Goal: Navigation & Orientation: Find specific page/section

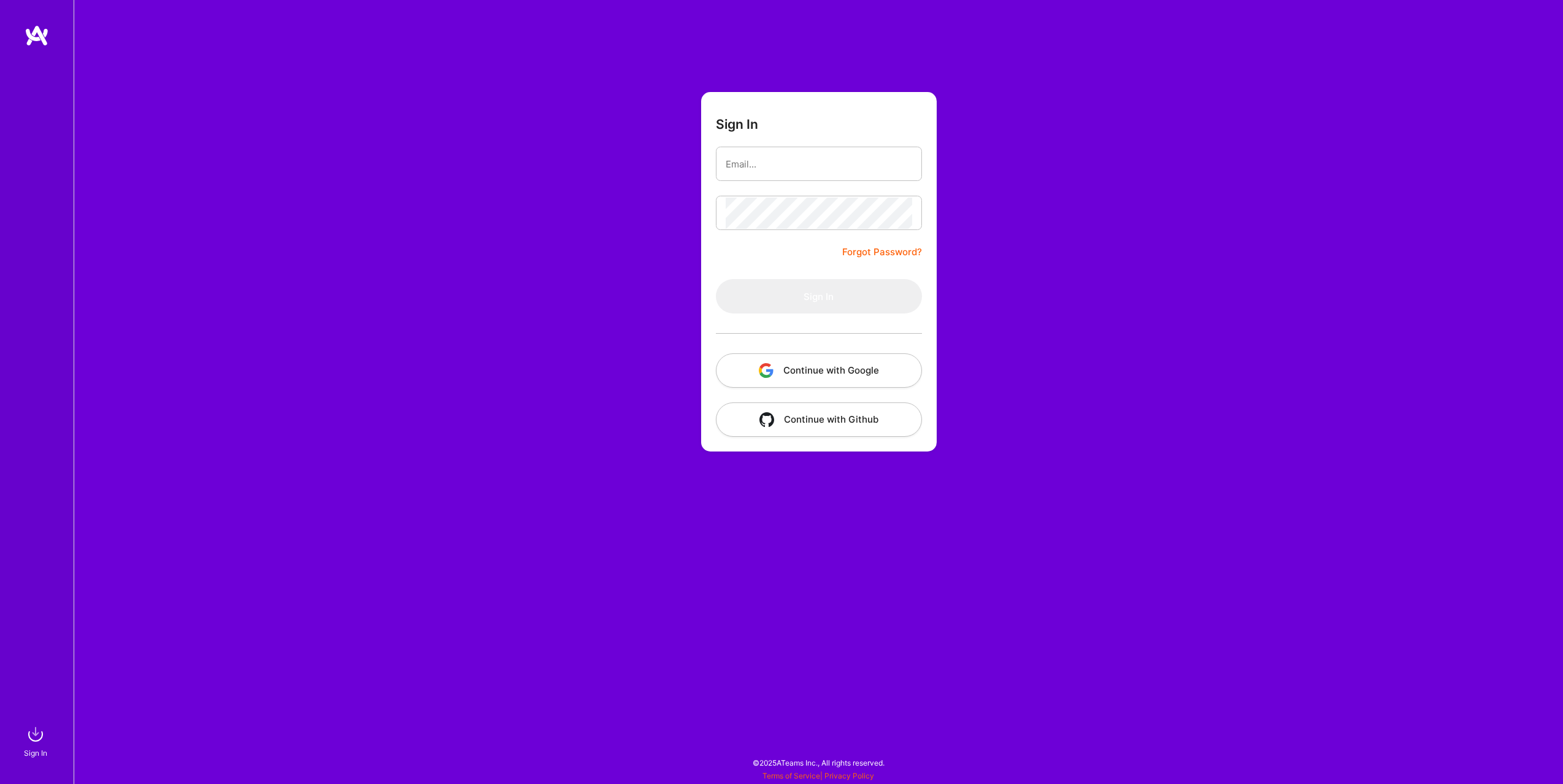
click at [839, 377] on button "Continue with Google" at bounding box center [818, 371] width 206 height 35
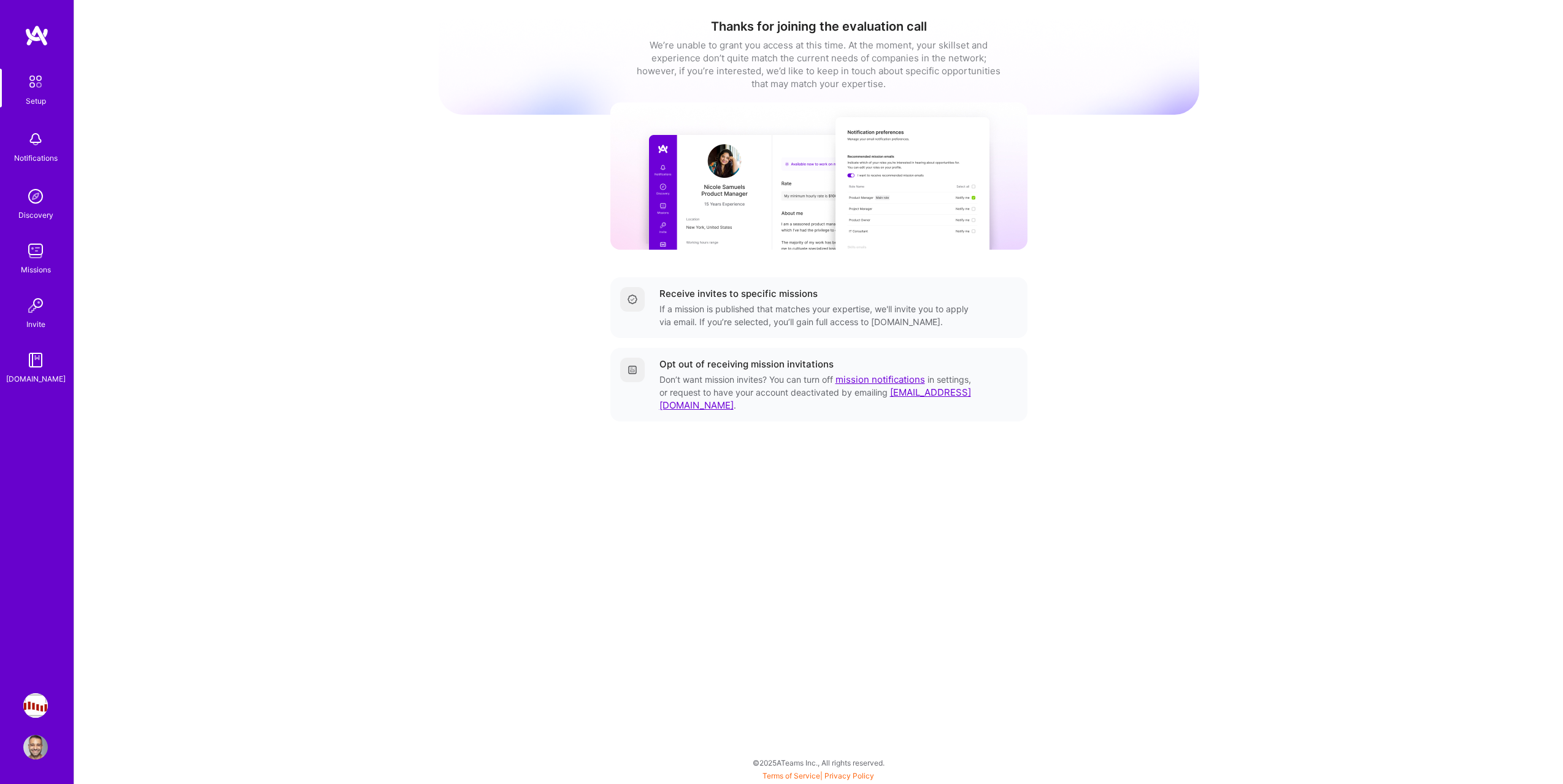
click at [47, 271] on div "Missions" at bounding box center [36, 269] width 30 height 13
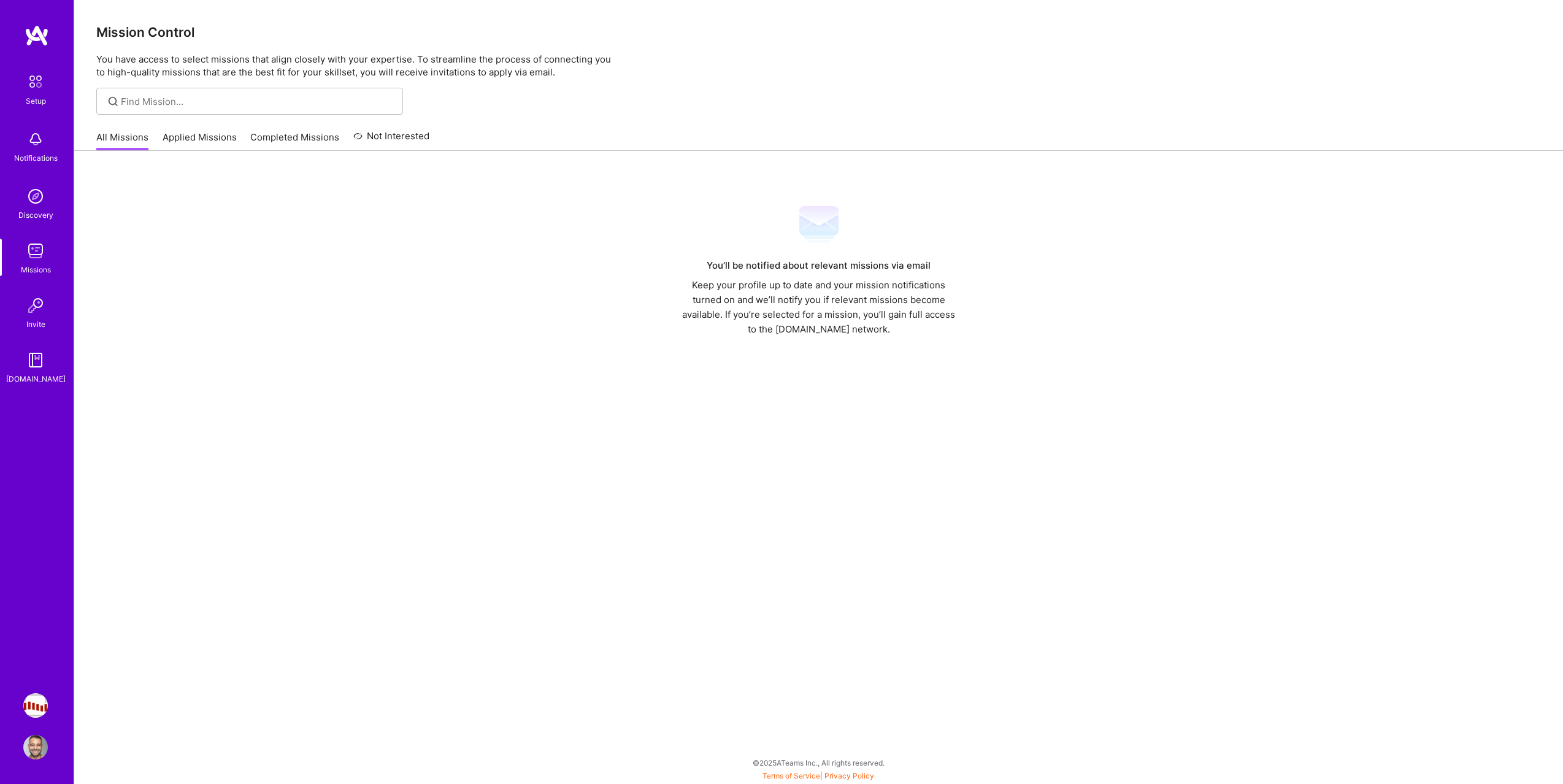
click at [183, 144] on link "Applied Missions" at bounding box center [199, 140] width 74 height 20
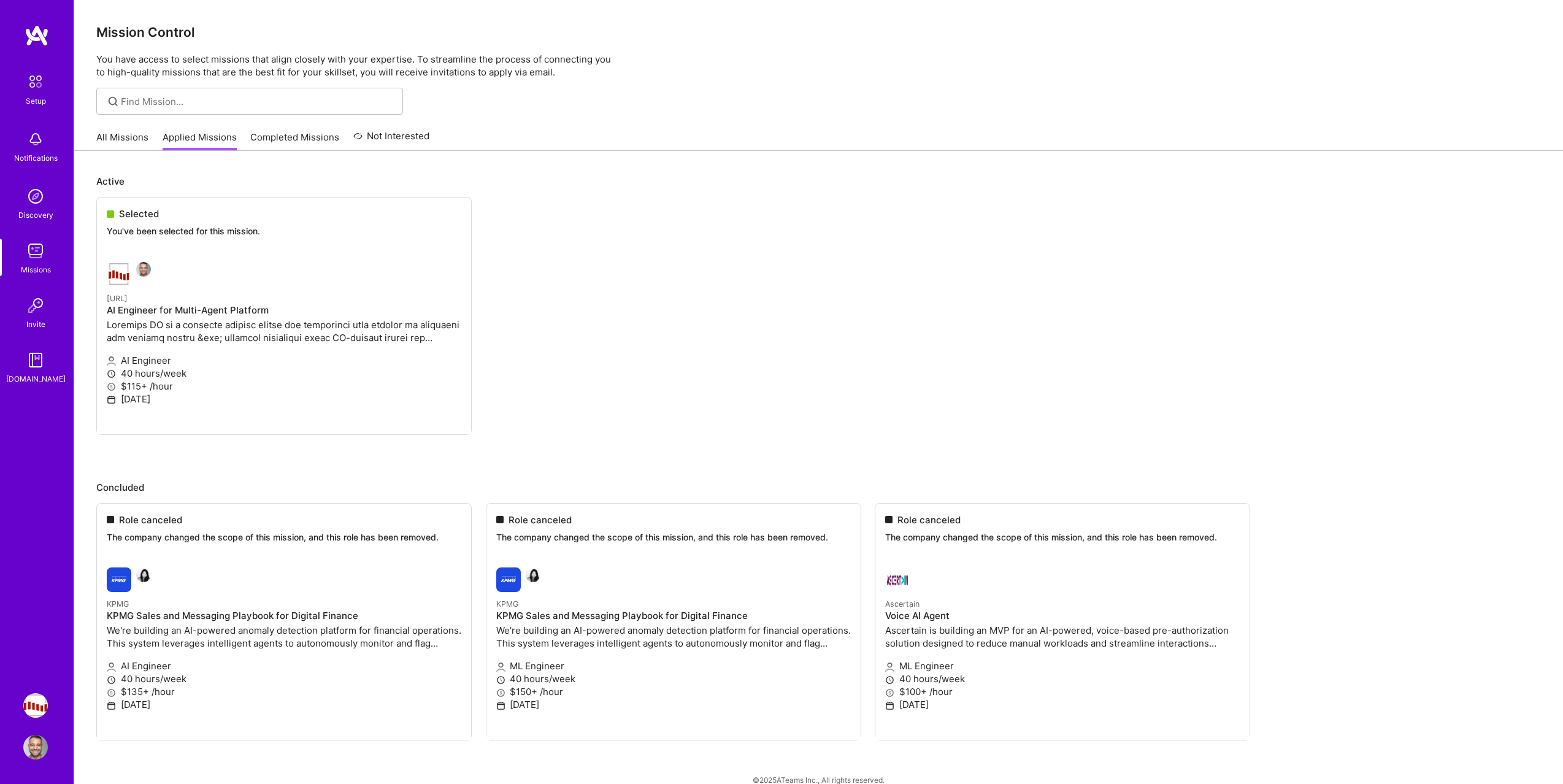
click at [185, 247] on ul "Selected You've been selected for this mission. Steelbay.ai AI Engineer for Mul…" at bounding box center [819, 334] width 1445 height 274
click at [143, 208] on ul "Selected You've been selected for this mission. Steelbay.ai AI Engineer for Mul…" at bounding box center [819, 334] width 1445 height 274
click at [124, 142] on link "All Missions" at bounding box center [122, 140] width 52 height 20
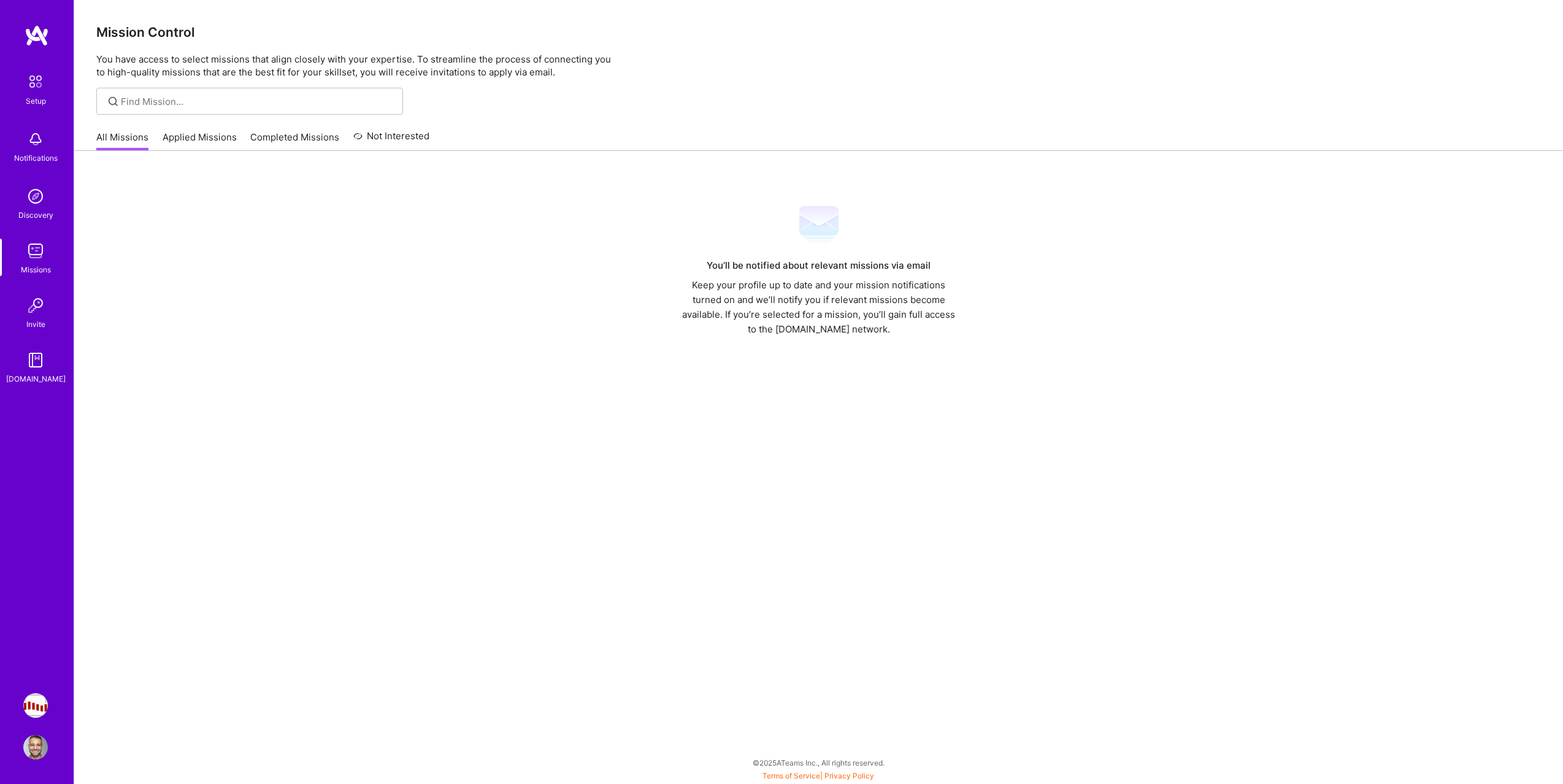
click at [198, 142] on link "Applied Missions" at bounding box center [199, 140] width 74 height 20
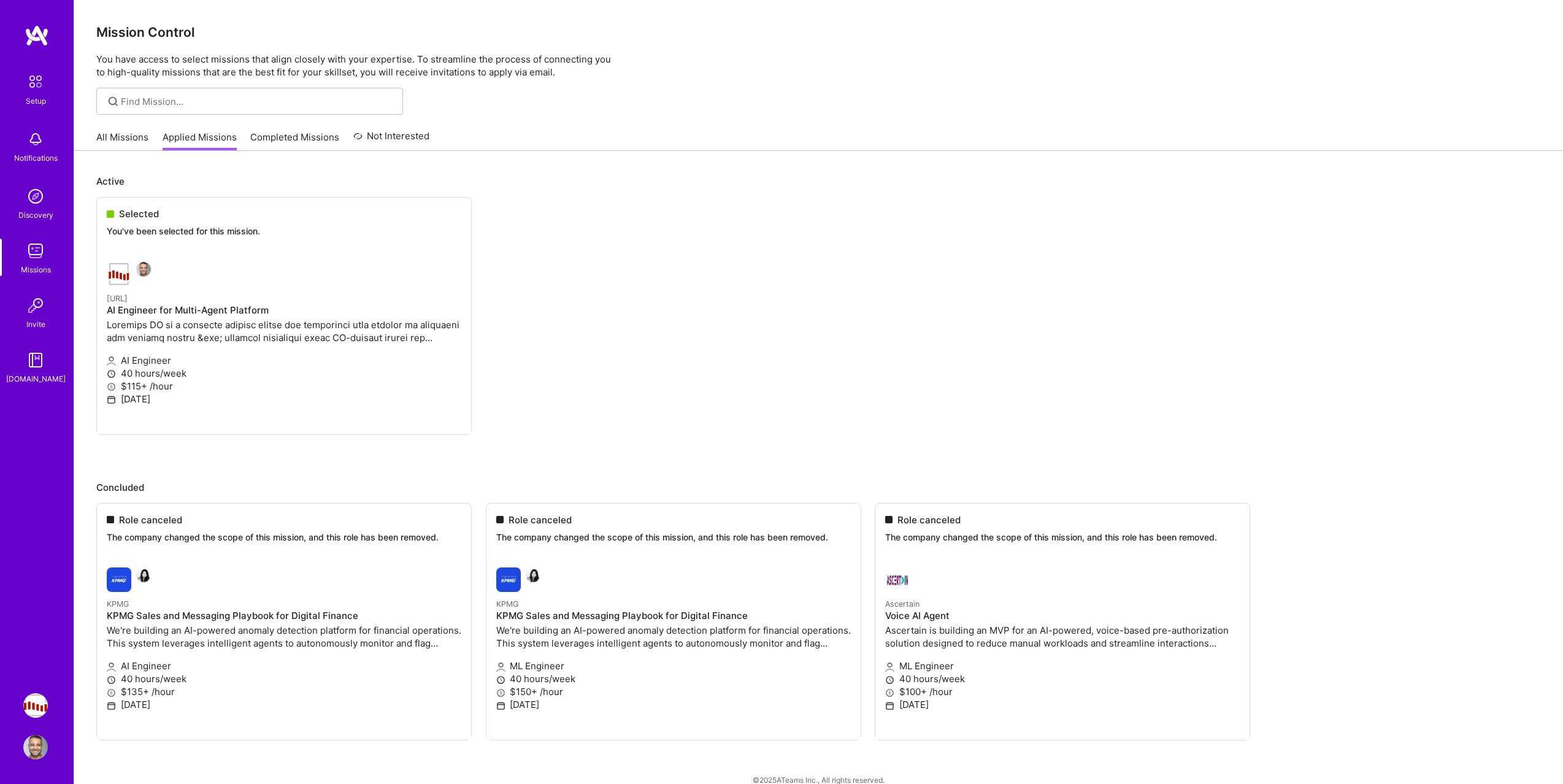
click at [241, 321] on ul "Selected You've been selected for this mission. Steelbay.ai AI Engineer for Mul…" at bounding box center [819, 334] width 1445 height 274
click at [36, 282] on div "Setup Notifications Discovery Missions Invite [DOMAIN_NAME]" at bounding box center [36, 227] width 74 height 317
click at [34, 252] on img at bounding box center [36, 251] width 24 height 24
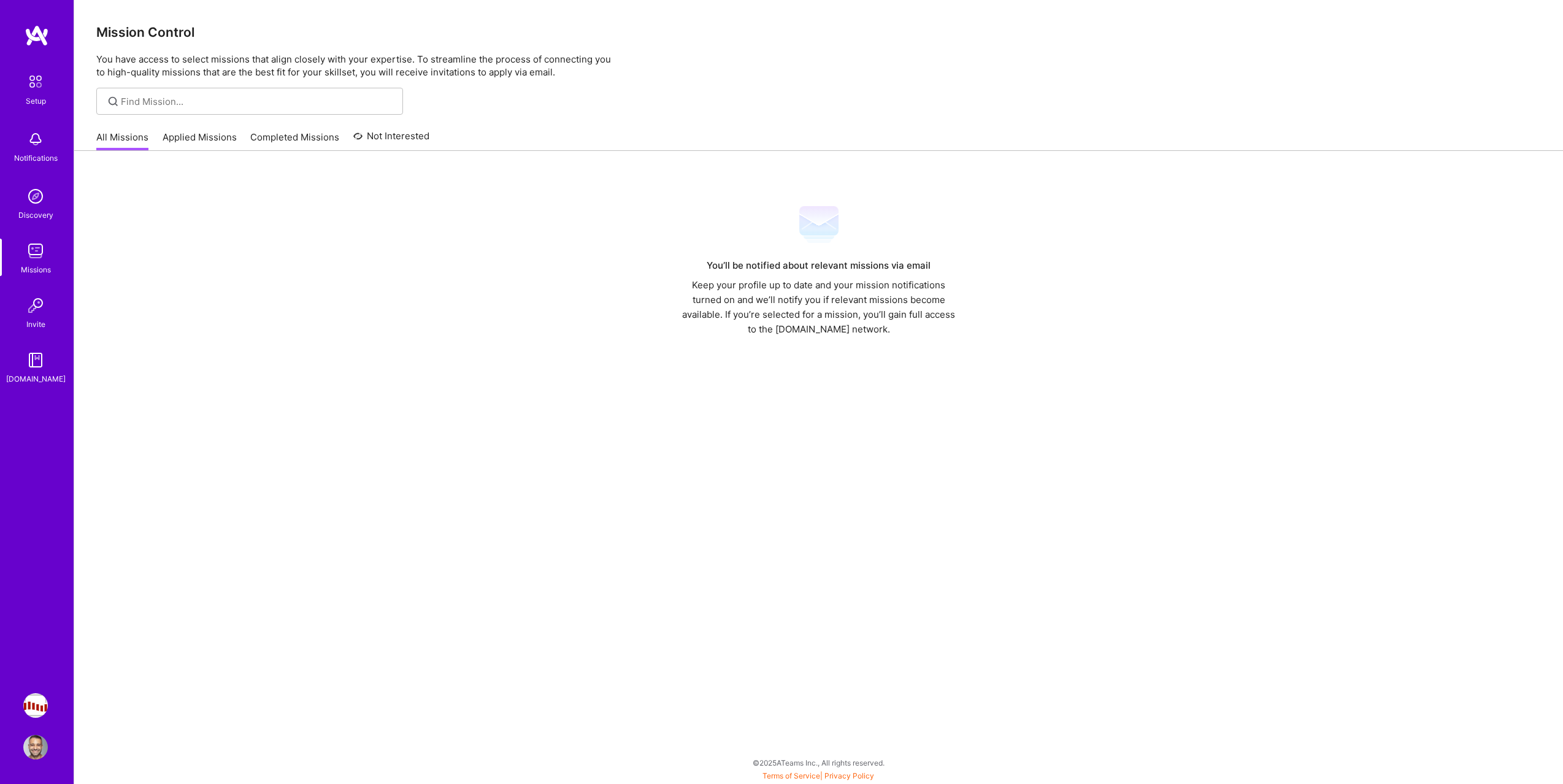
click at [32, 363] on img at bounding box center [36, 360] width 24 height 24
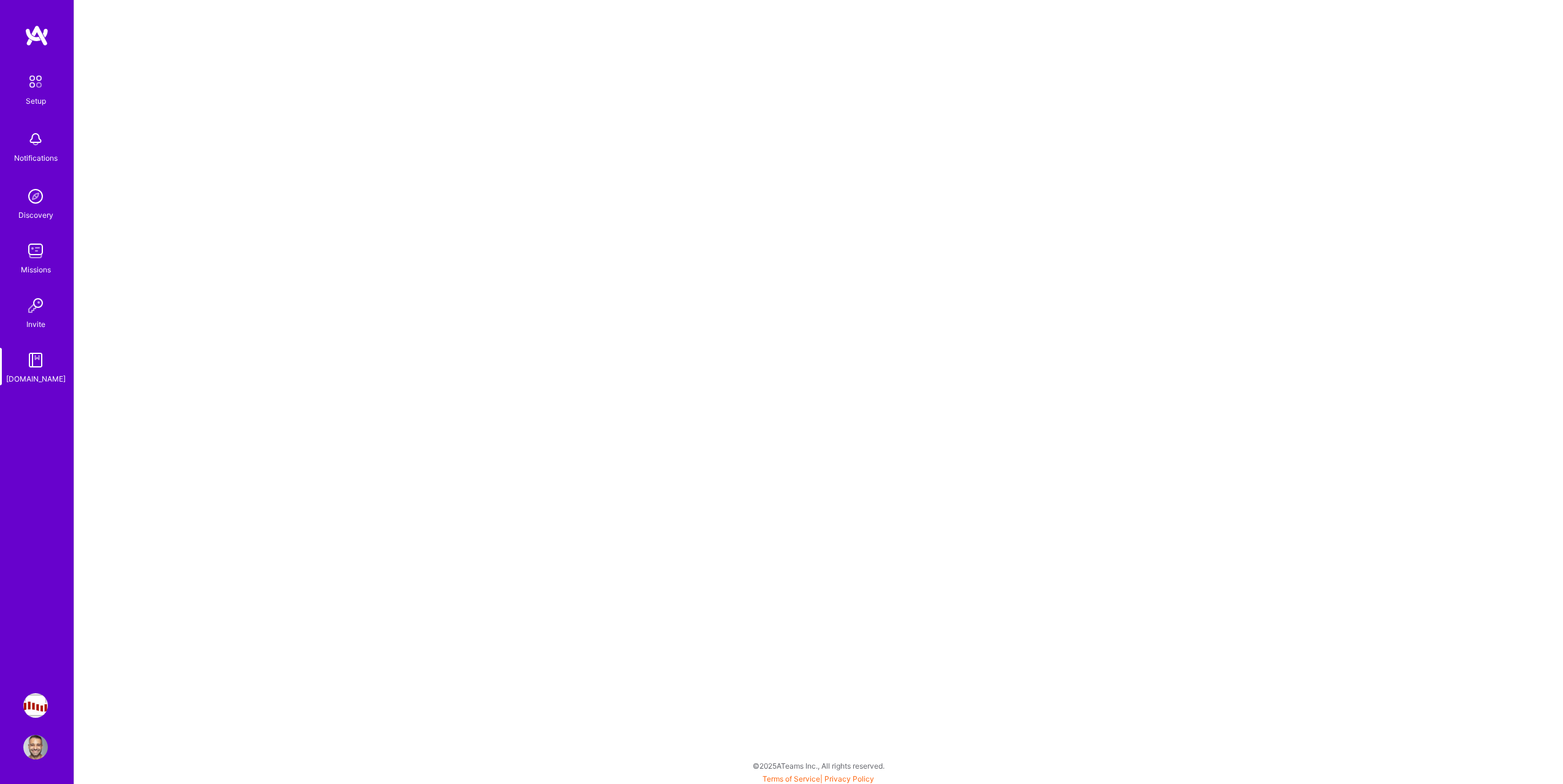
click at [42, 302] on img at bounding box center [36, 306] width 24 height 24
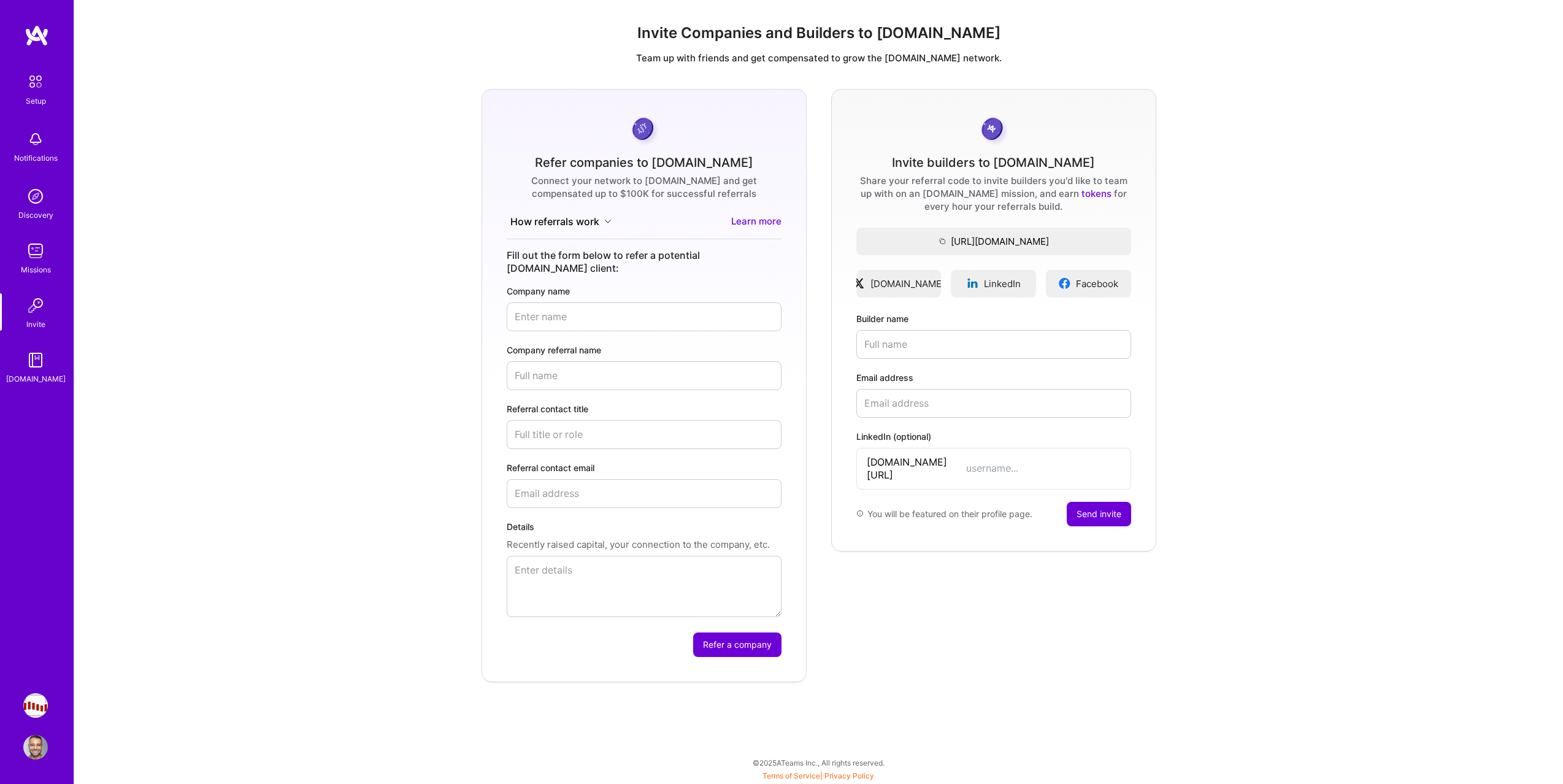
click at [41, 267] on div "Missions" at bounding box center [36, 269] width 30 height 13
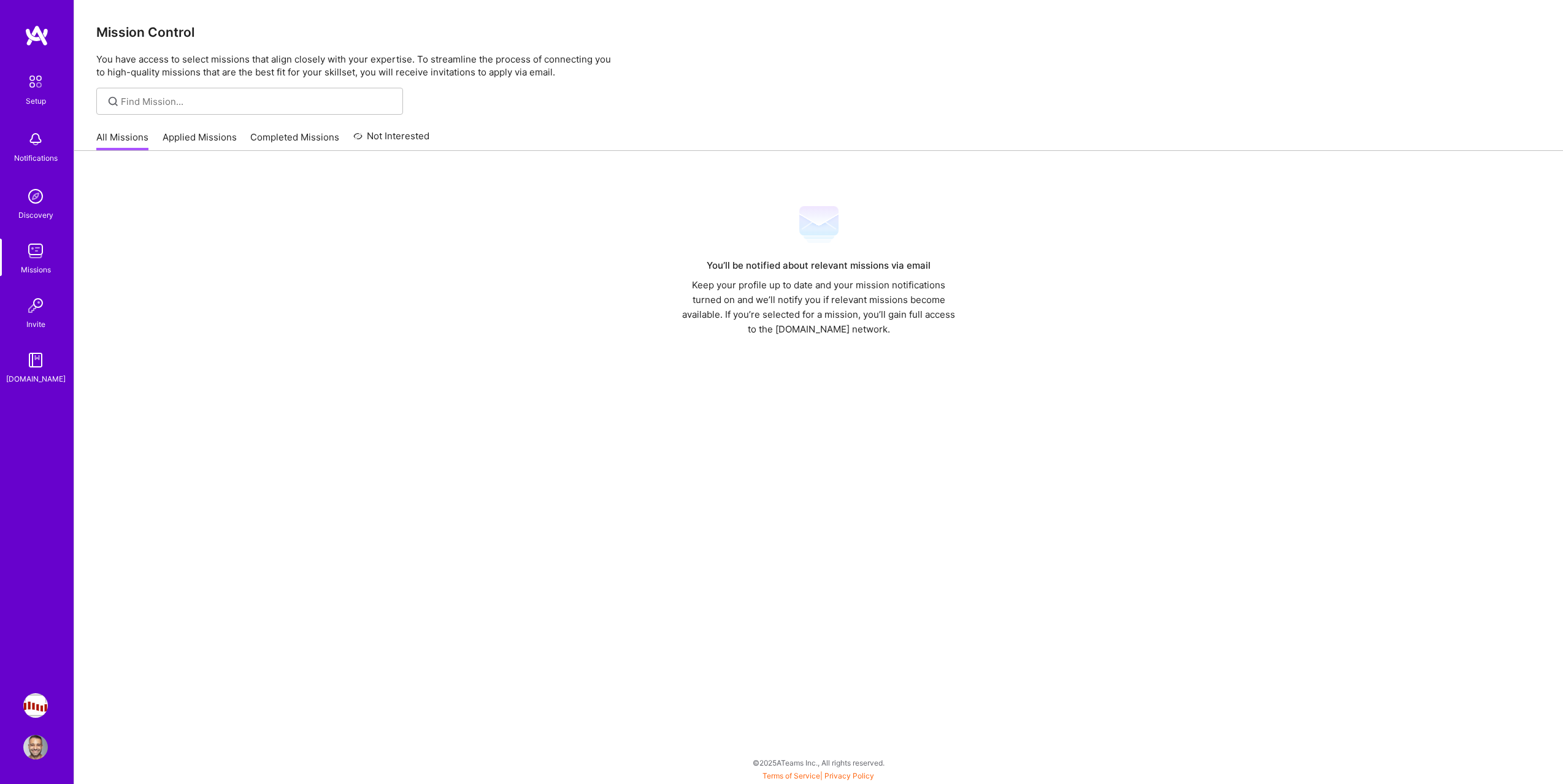
click at [29, 74] on img at bounding box center [36, 82] width 26 height 26
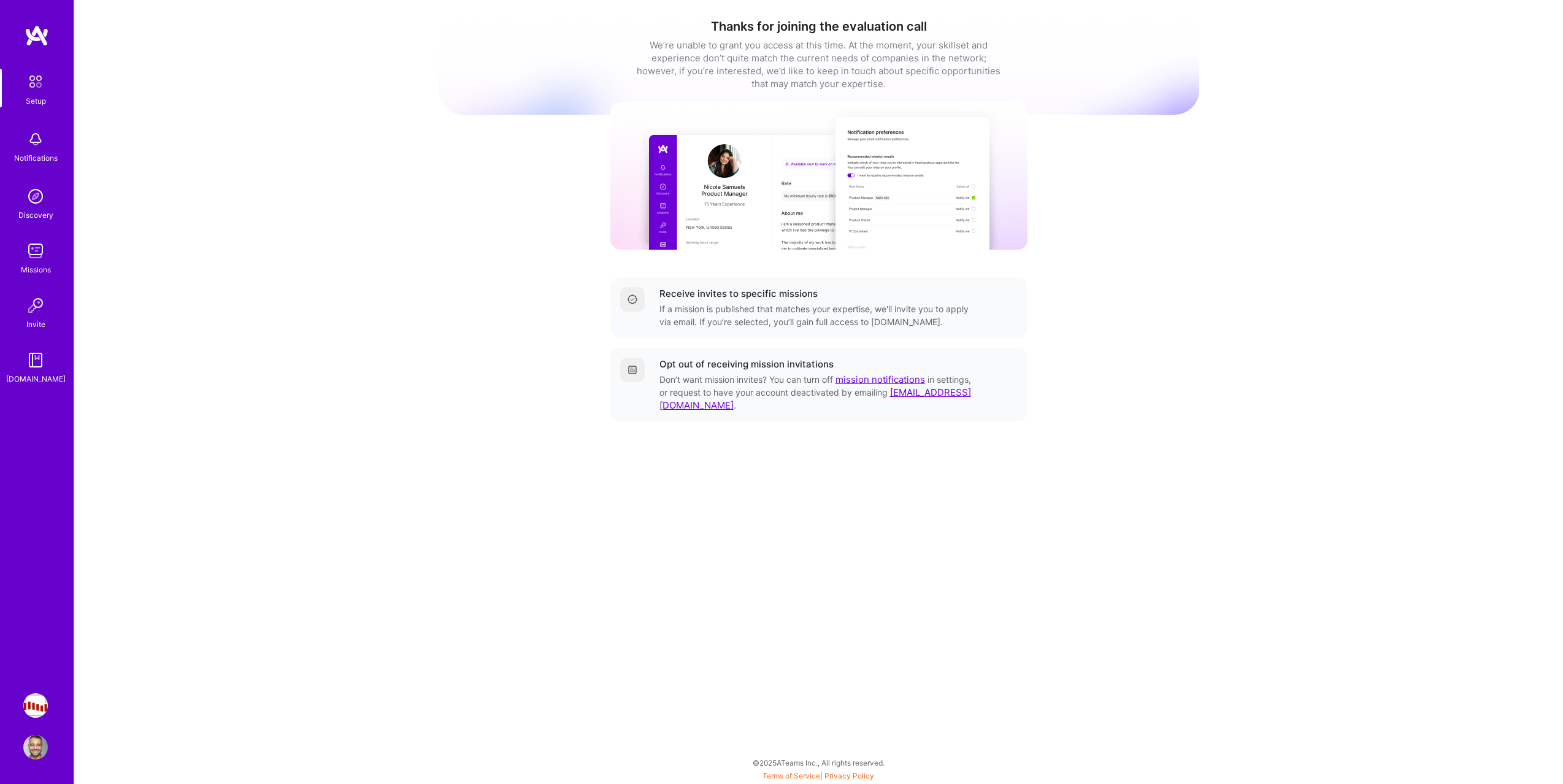
click at [29, 74] on img at bounding box center [36, 82] width 26 height 26
click at [37, 265] on div "Missions" at bounding box center [36, 269] width 30 height 13
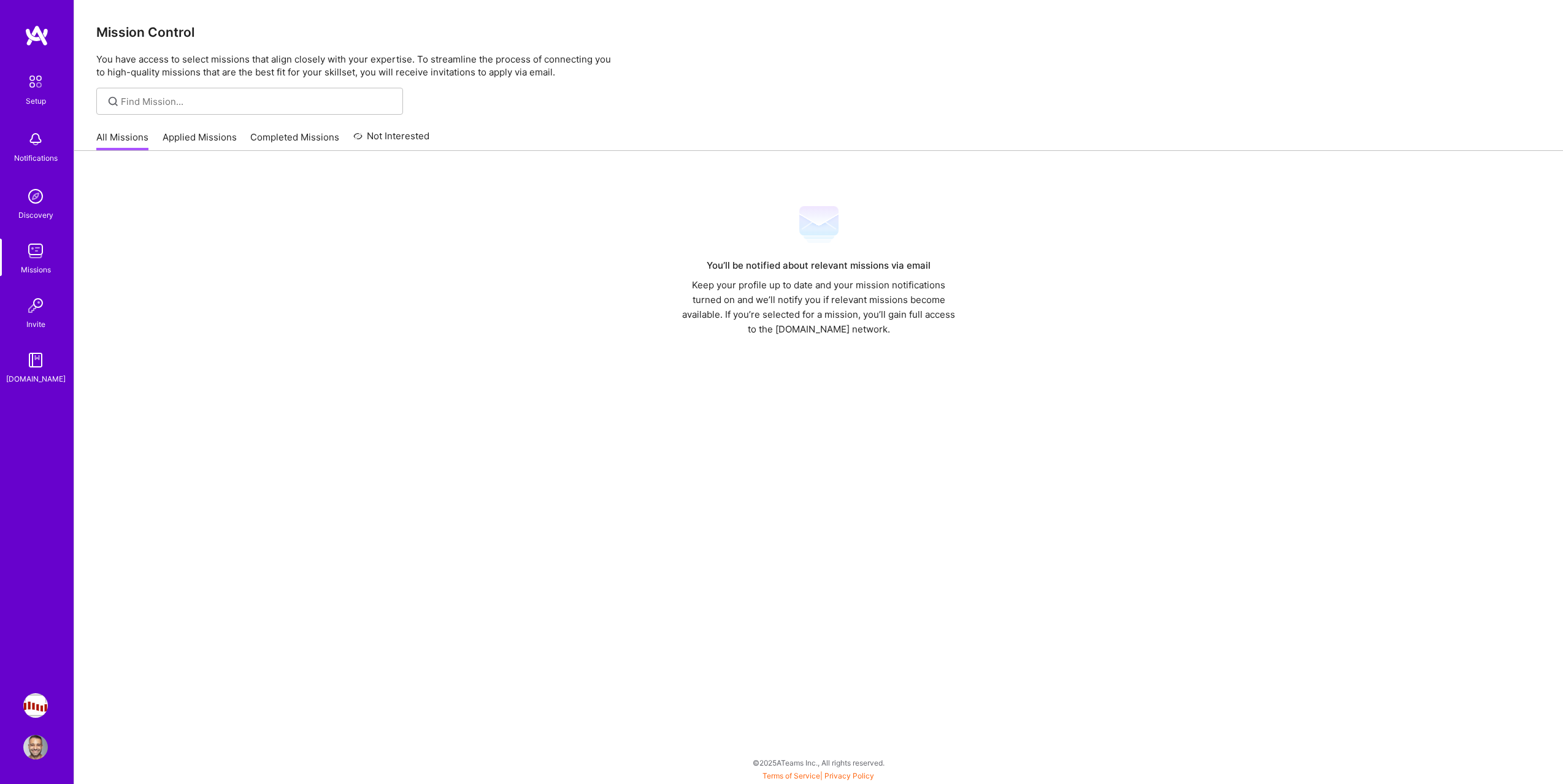
click at [37, 317] on img at bounding box center [36, 306] width 24 height 24
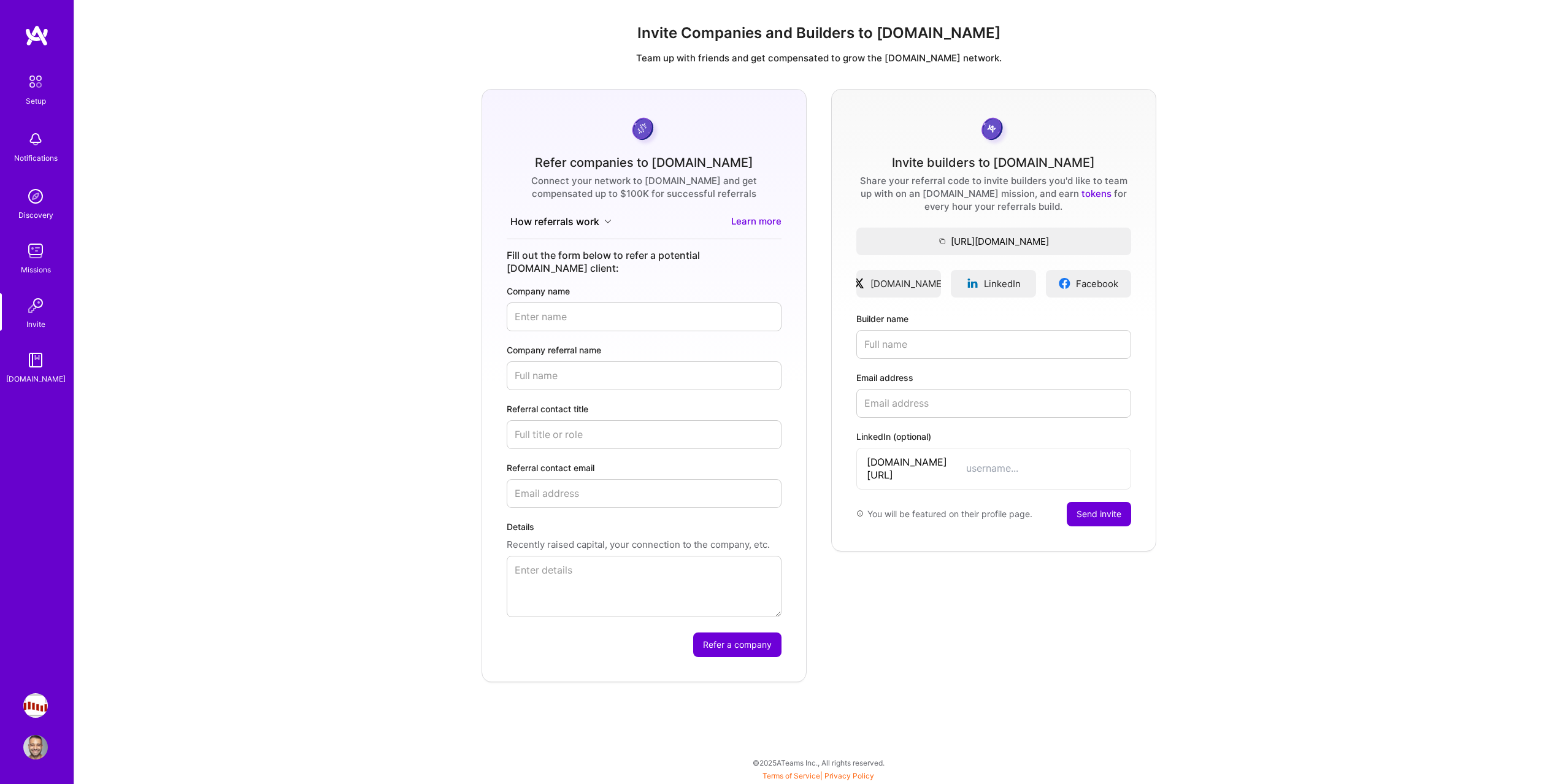
click at [25, 226] on div "Setup Notifications Discovery Missions Invite A.Guide" at bounding box center [36, 227] width 74 height 317
click at [36, 206] on img at bounding box center [36, 196] width 24 height 24
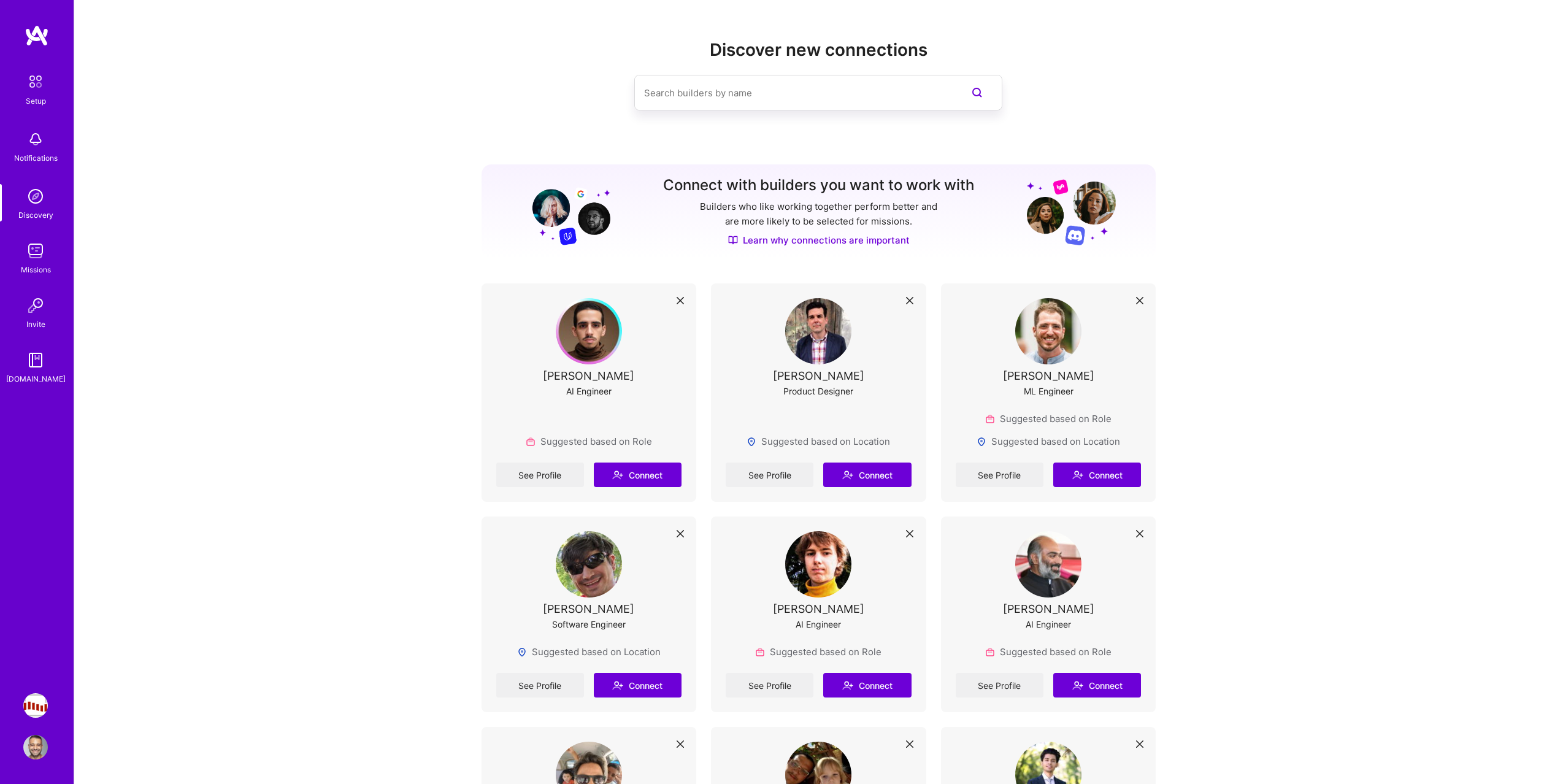
click at [35, 247] on img at bounding box center [36, 251] width 24 height 24
